Goal: Transaction & Acquisition: Book appointment/travel/reservation

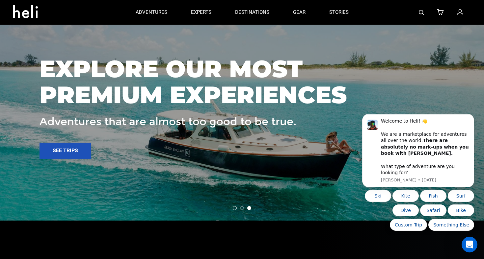
scroll to position [951, 0]
click at [75, 148] on link "See trips" at bounding box center [65, 151] width 52 height 16
click at [242, 209] on li at bounding box center [242, 209] width 4 height 4
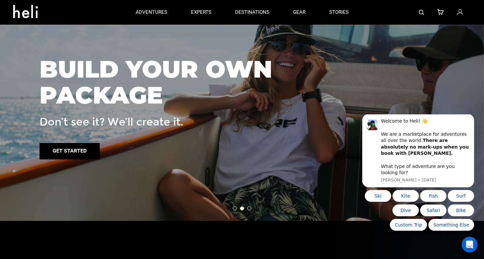
click at [85, 149] on link "Get started" at bounding box center [69, 151] width 60 height 16
click at [235, 209] on li at bounding box center [235, 209] width 4 height 4
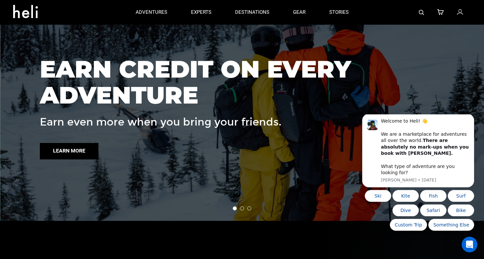
click at [79, 150] on link "Learn more" at bounding box center [69, 151] width 59 height 16
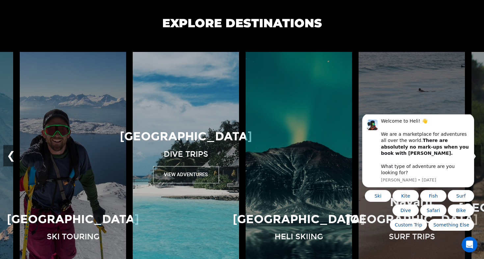
scroll to position [437, 0]
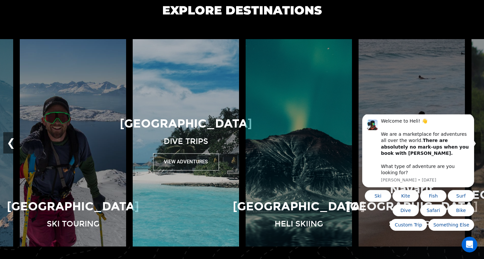
click at [198, 163] on button "View Adventures" at bounding box center [186, 162] width 66 height 17
click at [197, 162] on button "View Adventures" at bounding box center [186, 162] width 66 height 17
click at [179, 147] on div "Maldives Dive Trips View Adventures" at bounding box center [185, 142] width 113 height 55
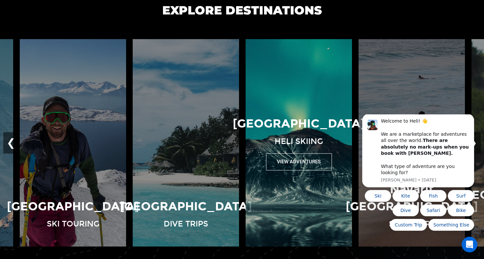
click at [289, 194] on img at bounding box center [298, 142] width 113 height 207
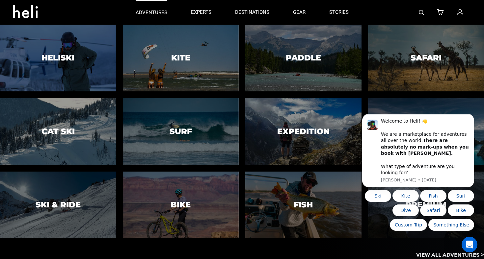
click at [149, 16] on link "adventures" at bounding box center [152, 12] width 32 height 25
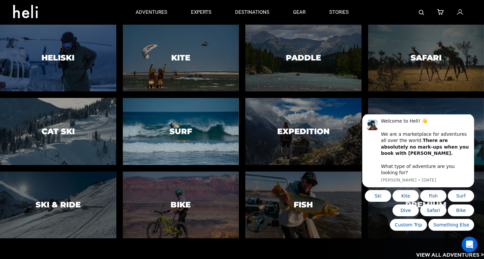
click at [174, 139] on div at bounding box center [180, 131] width 118 height 68
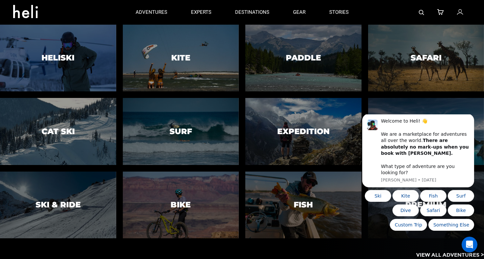
click at [182, 133] on div "Heliski Cat Ski Ski & Ride Kite Surf Bike Paddle Expedition Fish Safari Dive Pr…" at bounding box center [242, 132] width 484 height 214
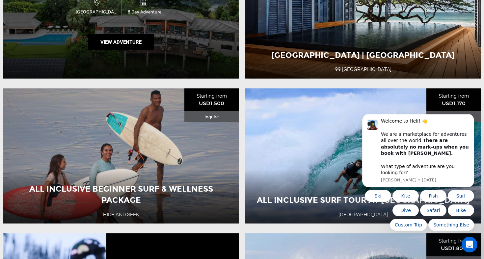
scroll to position [1065, 0]
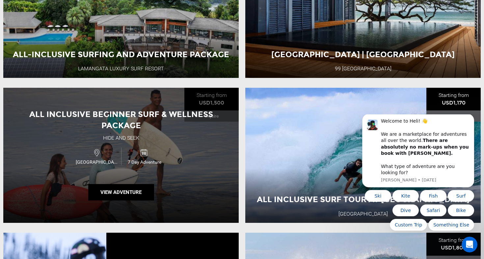
click at [182, 152] on div "Nicaragua 7 Day Adventure" at bounding box center [120, 156] width 141 height 22
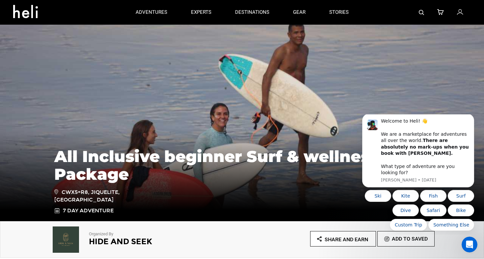
click at [29, 6] on icon at bounding box center [28, 9] width 30 height 11
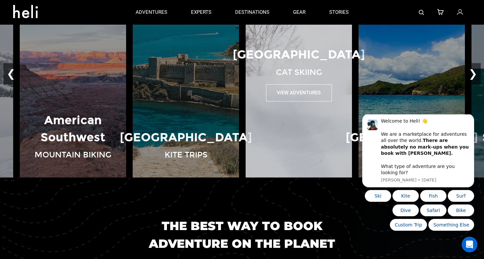
scroll to position [496, 0]
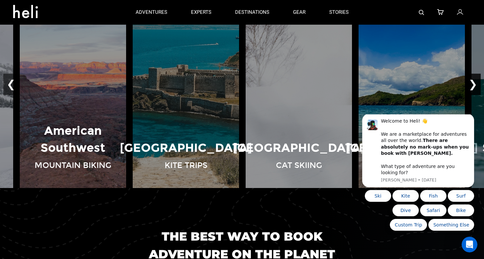
click at [477, 81] on button "❯" at bounding box center [472, 85] width 15 height 22
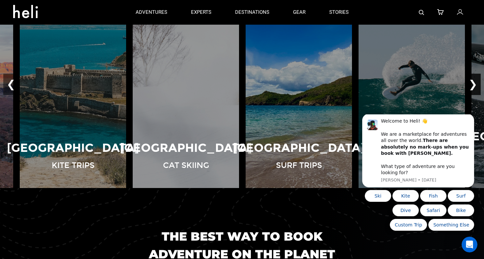
click at [477, 81] on button "❯" at bounding box center [472, 85] width 15 height 22
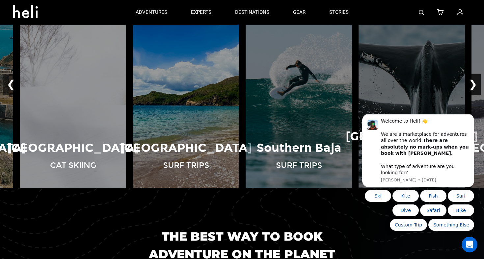
click at [477, 81] on button "❯" at bounding box center [472, 85] width 15 height 22
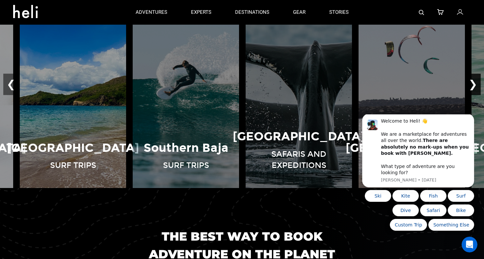
click at [477, 81] on button "❯" at bounding box center [472, 85] width 15 height 22
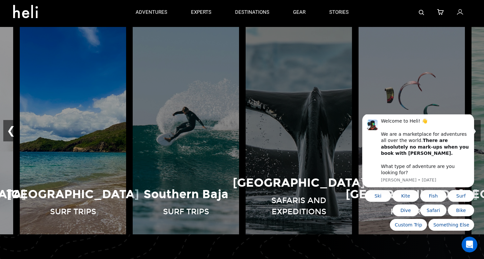
scroll to position [419, 0]
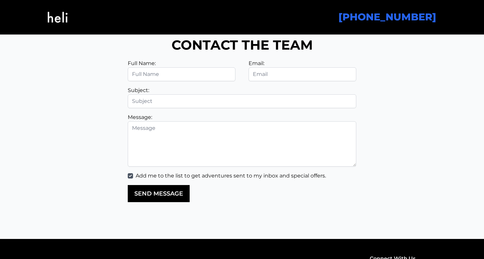
scroll to position [1590, 0]
